Goal: Navigation & Orientation: Find specific page/section

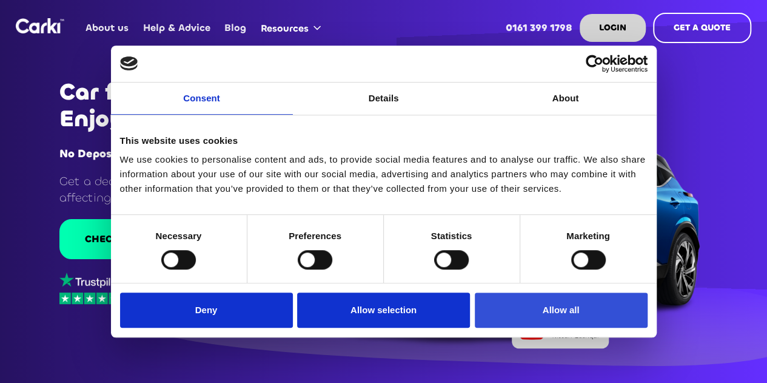
click at [550, 304] on button "Allow all" at bounding box center [561, 309] width 173 height 35
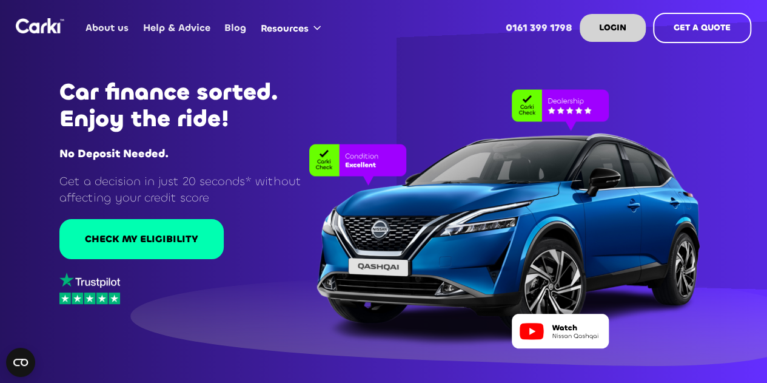
click at [121, 31] on link "About us" at bounding box center [107, 27] width 57 height 47
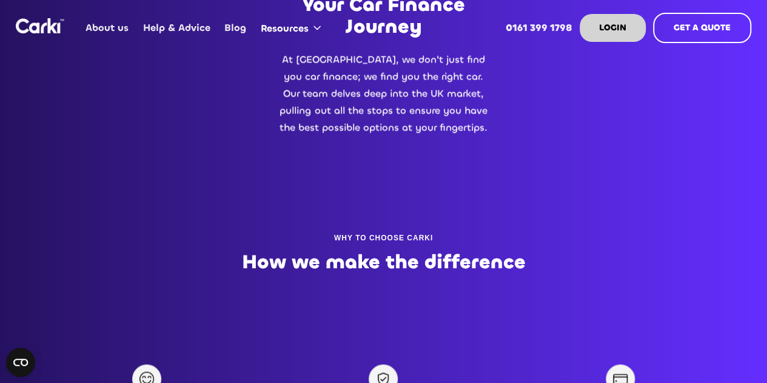
scroll to position [606, 0]
